Goal: Navigation & Orientation: Find specific page/section

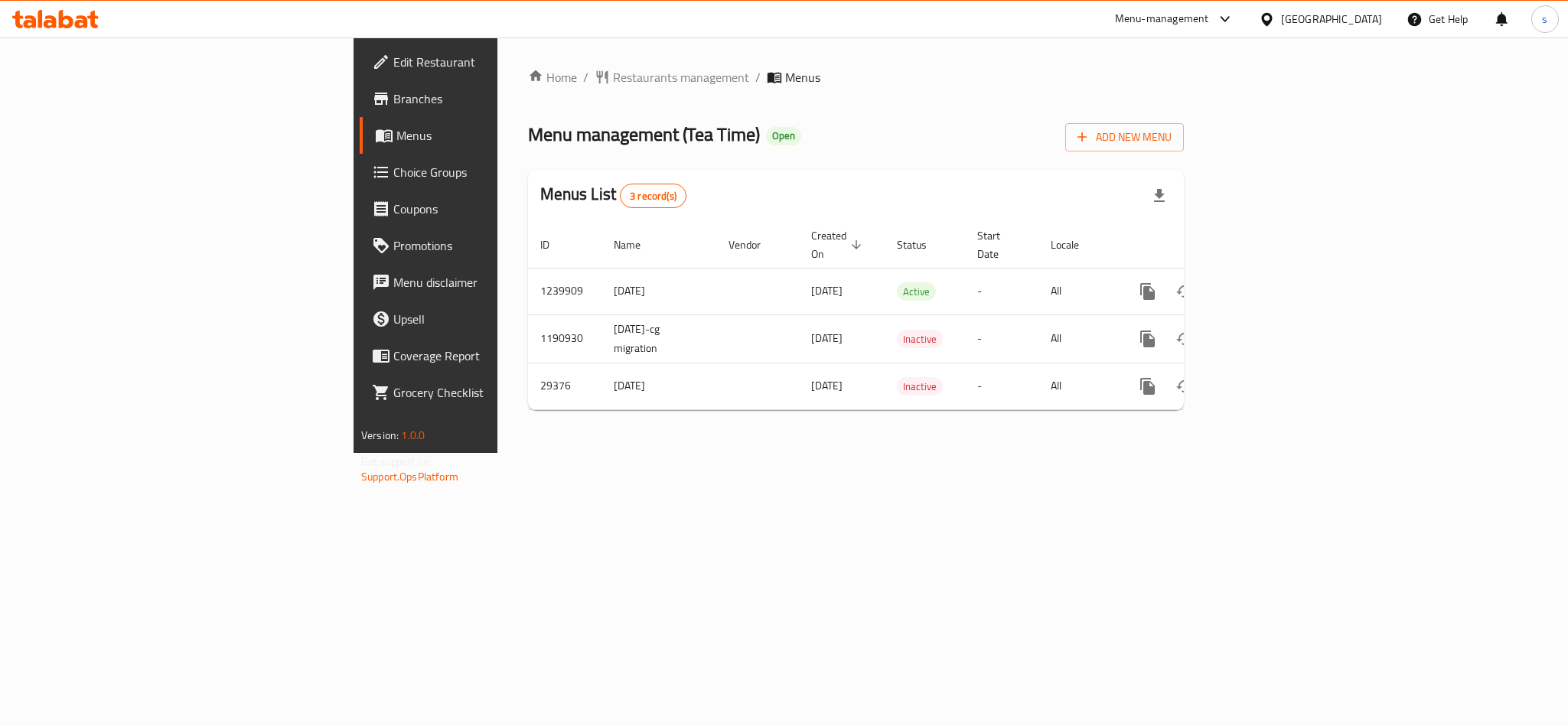
click at [1281, 16] on div at bounding box center [1270, 19] width 22 height 17
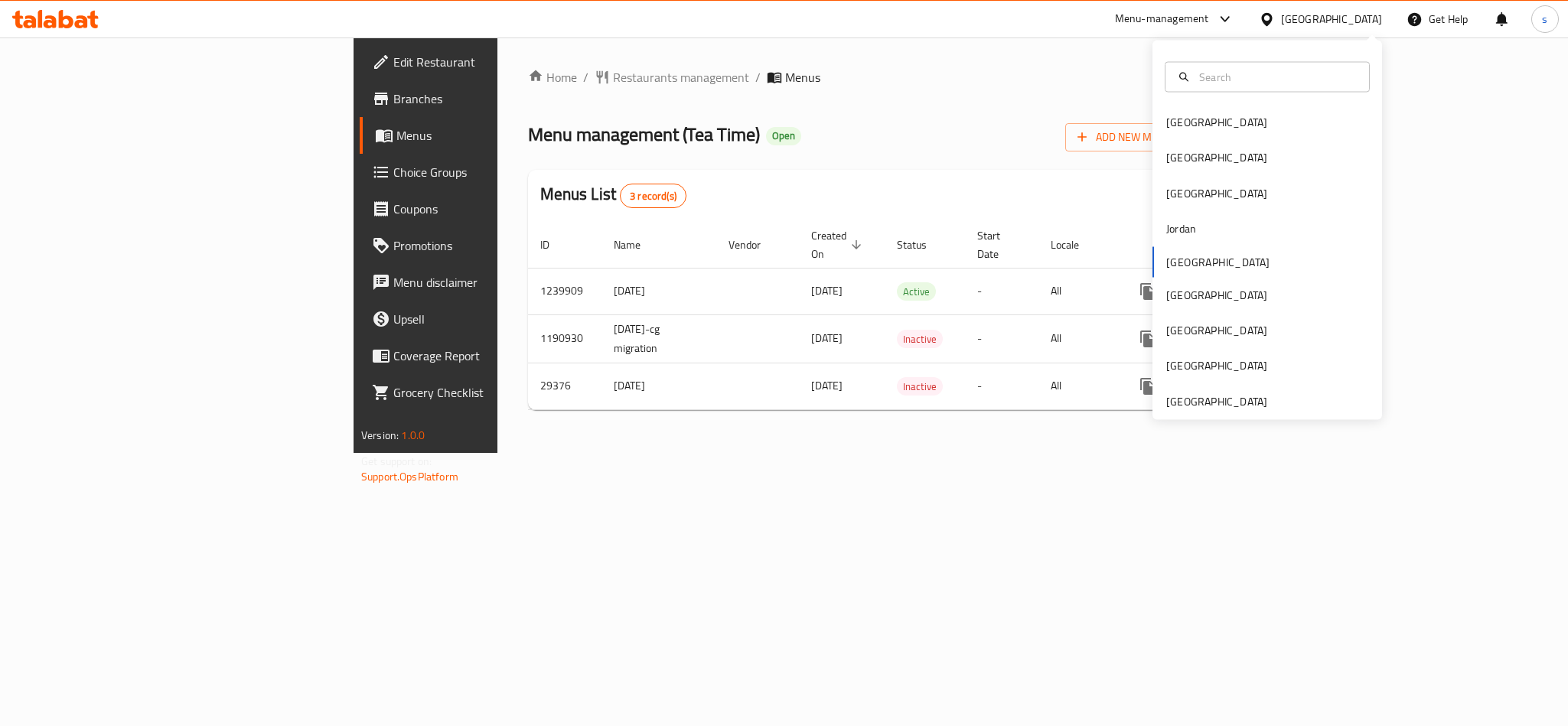
click at [1174, 261] on div "Bahrain Egypt Iraq Jordan Kuwait Oman Qatar Saudi Arabia United Arab Emirates" at bounding box center [1267, 261] width 230 height 314
click at [1181, 260] on div "Bahrain Egypt Iraq Jordan Kuwait Oman Qatar Saudi Arabia United Arab Emirates" at bounding box center [1267, 261] width 230 height 314
click at [1167, 131] on div "[GEOGRAPHIC_DATA]" at bounding box center [1217, 122] width 101 height 17
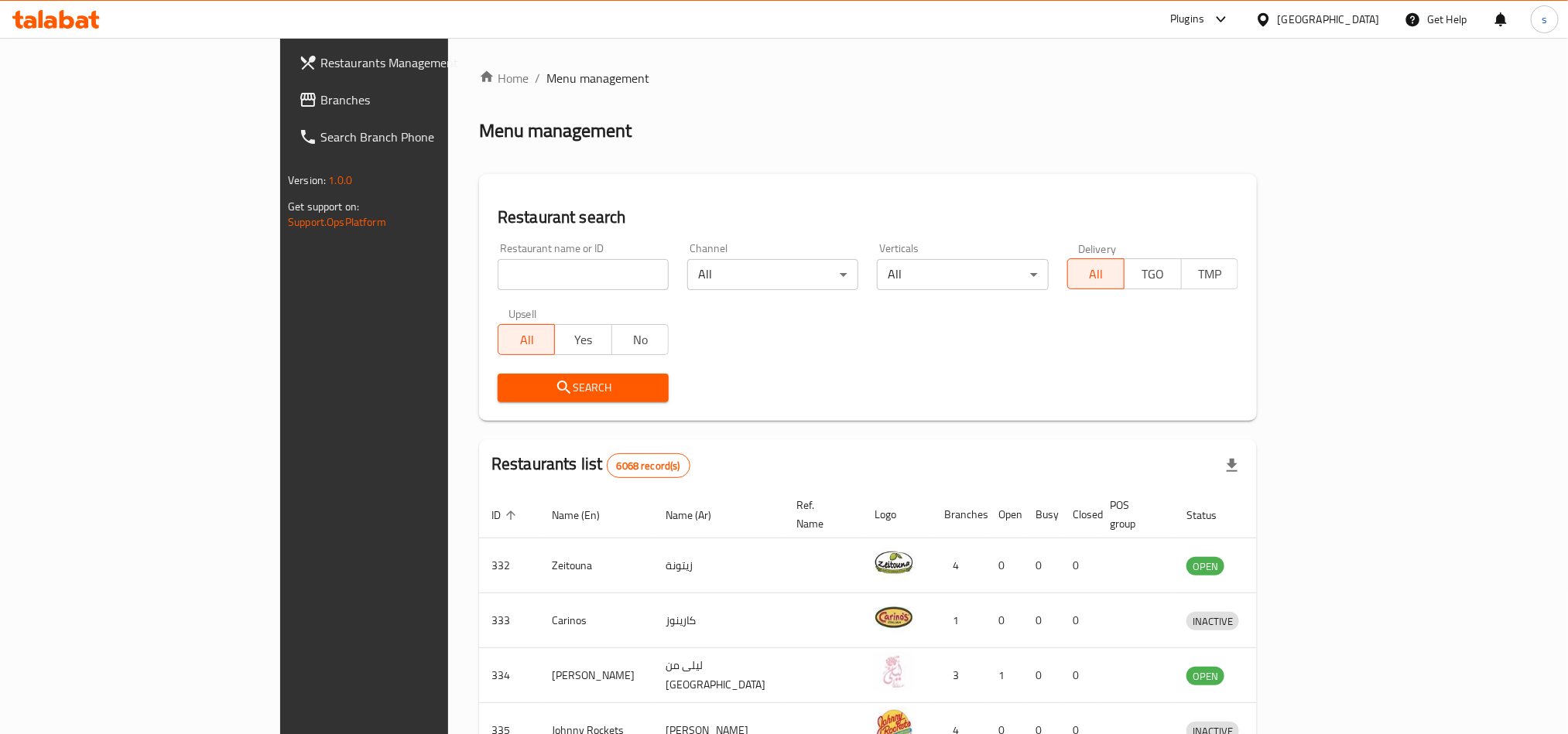
click at [1352, 24] on div "[GEOGRAPHIC_DATA]" at bounding box center [1329, 19] width 102 height 17
click at [1183, 259] on div "[GEOGRAPHIC_DATA]" at bounding box center [1213, 262] width 126 height 36
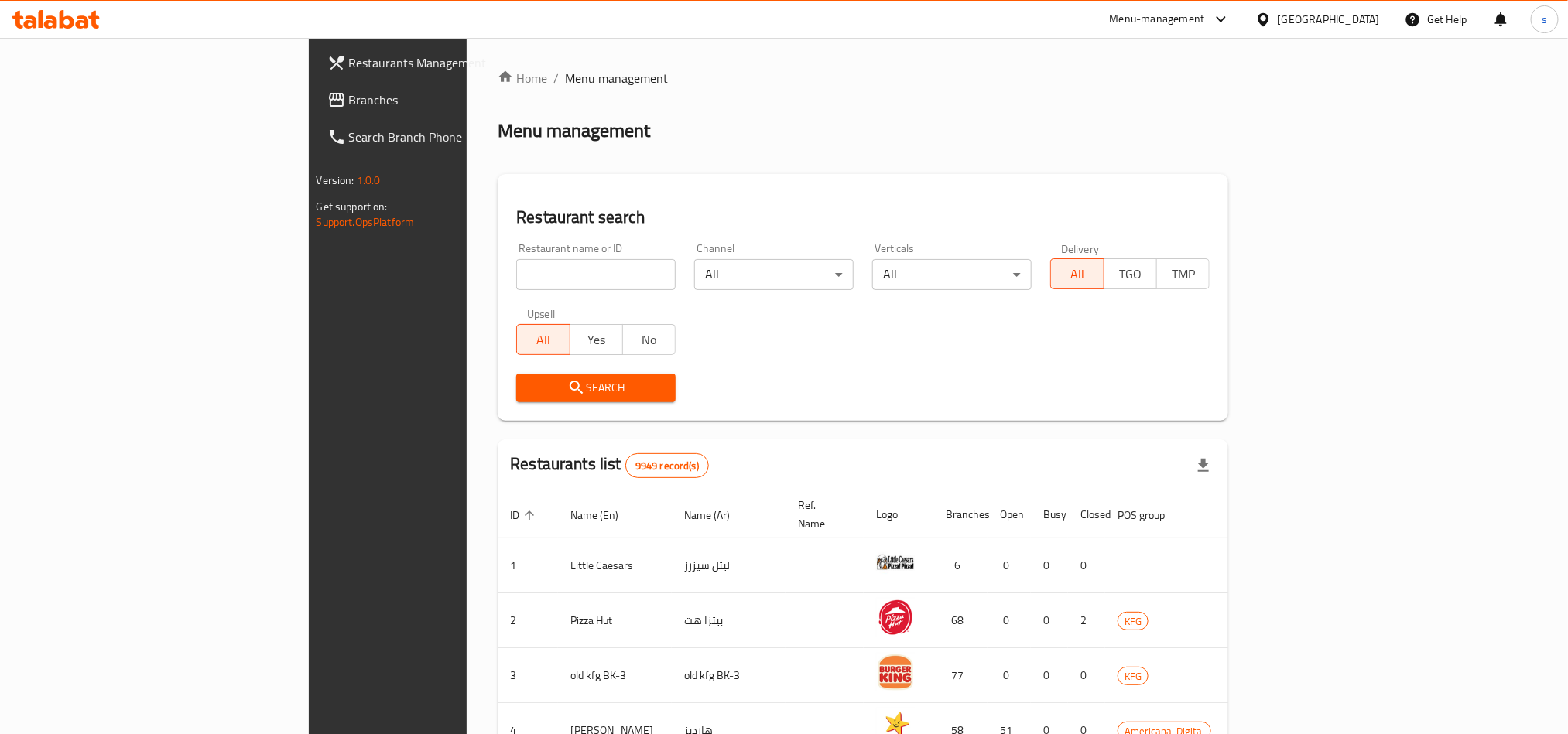
click at [349, 105] on span "Branches" at bounding box center [453, 100] width 209 height 19
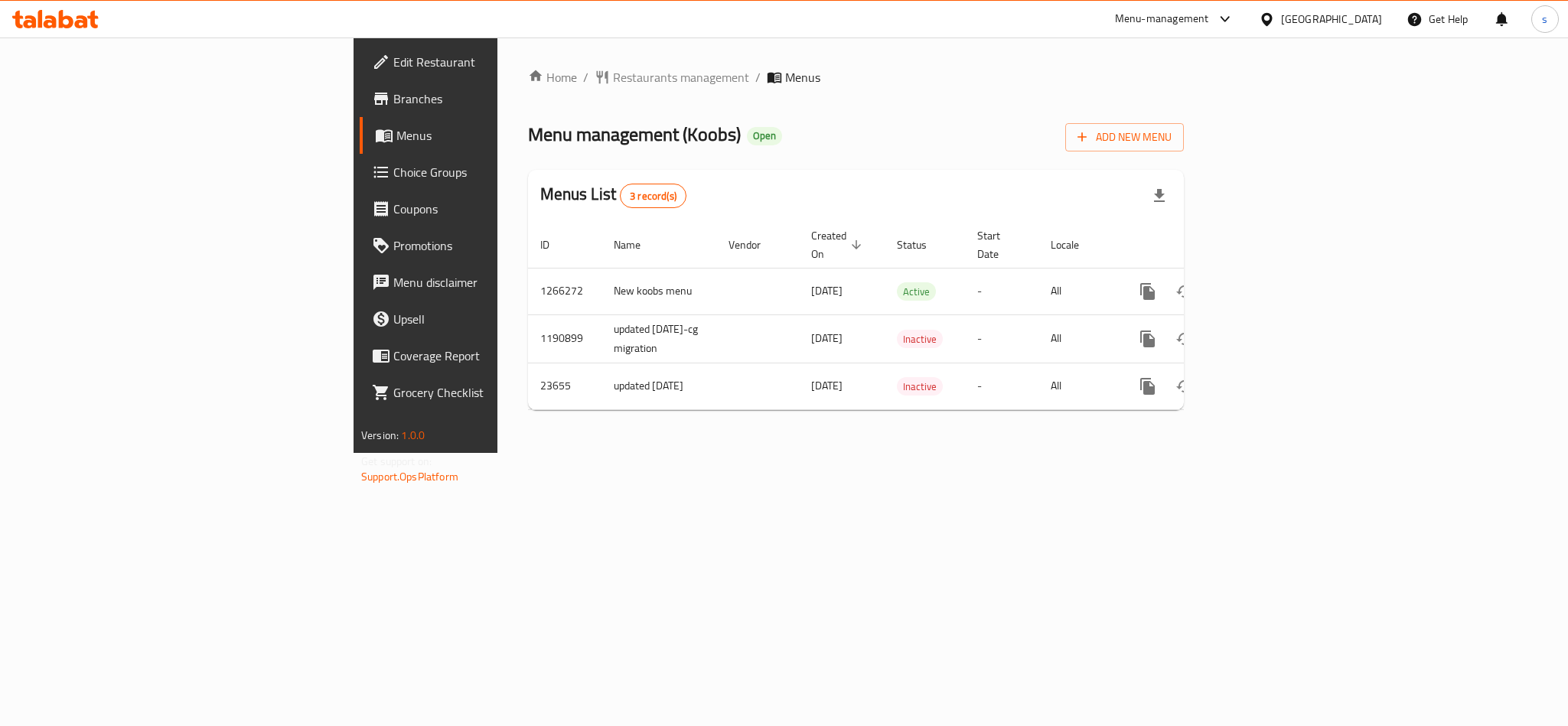
click at [1352, 17] on div "[GEOGRAPHIC_DATA]" at bounding box center [1332, 19] width 101 height 17
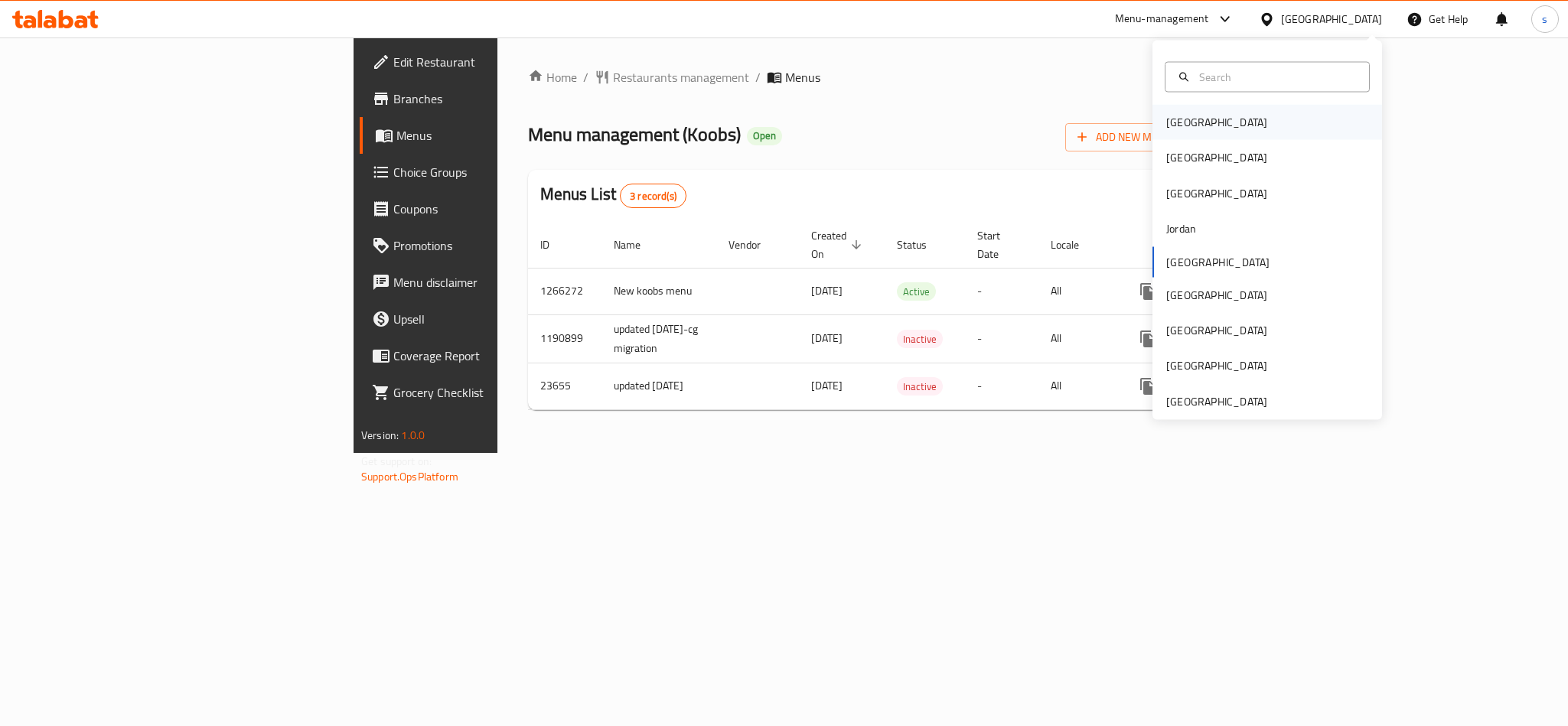
click at [1197, 122] on div "[GEOGRAPHIC_DATA]" at bounding box center [1216, 122] width 125 height 35
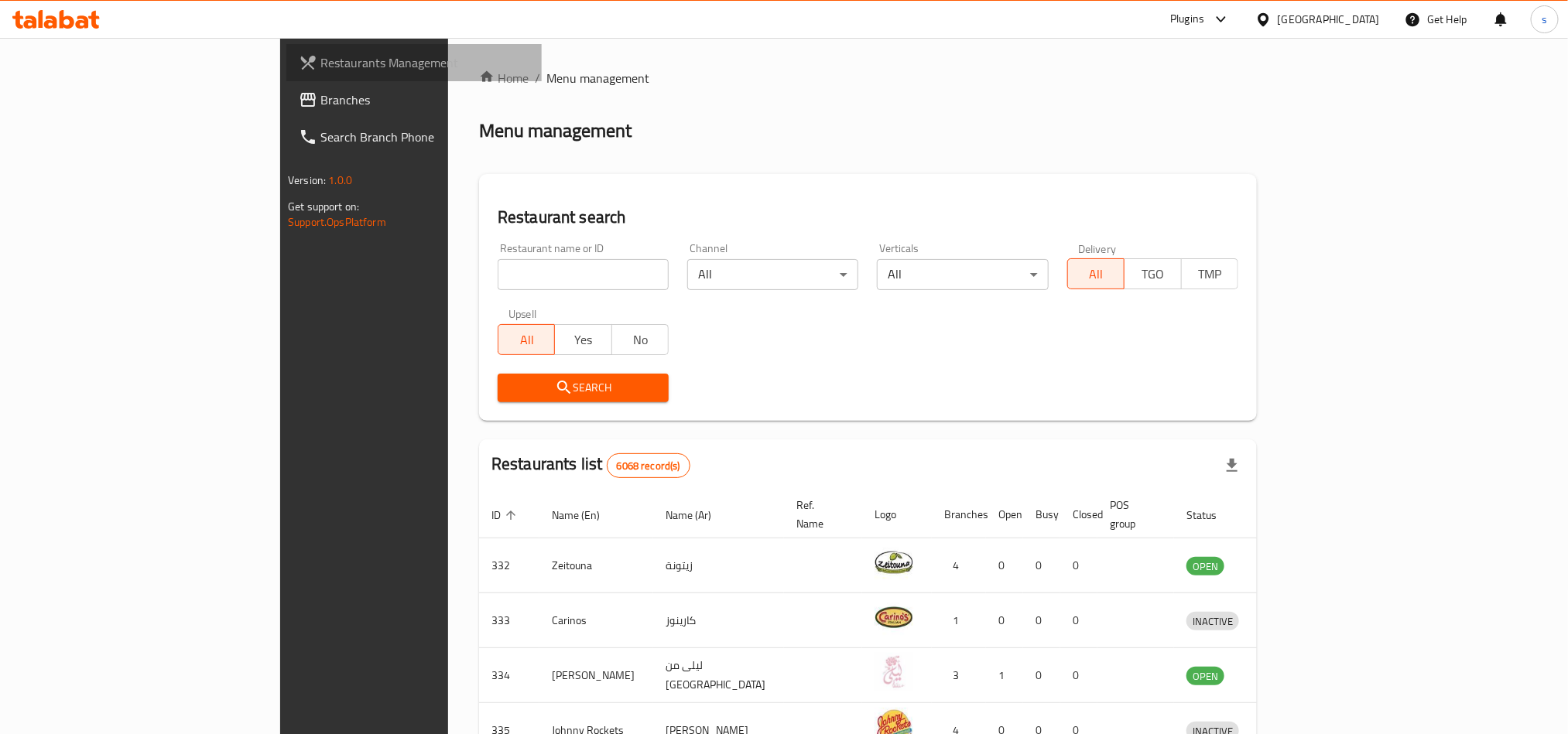
click at [320, 68] on span "Restaurants Management" at bounding box center [424, 63] width 209 height 19
